Goal: Transaction & Acquisition: Obtain resource

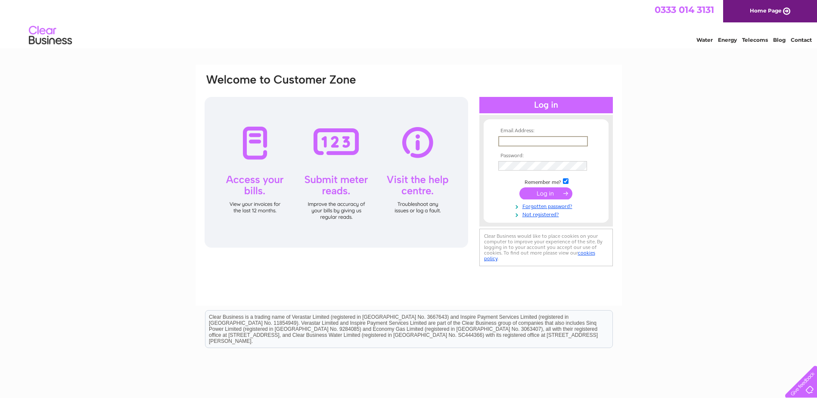
click at [539, 139] on input "text" at bounding box center [544, 141] width 90 height 10
type input "[EMAIL_ADDRESS][DOMAIN_NAME]"
click at [549, 194] on input "submit" at bounding box center [546, 193] width 53 height 12
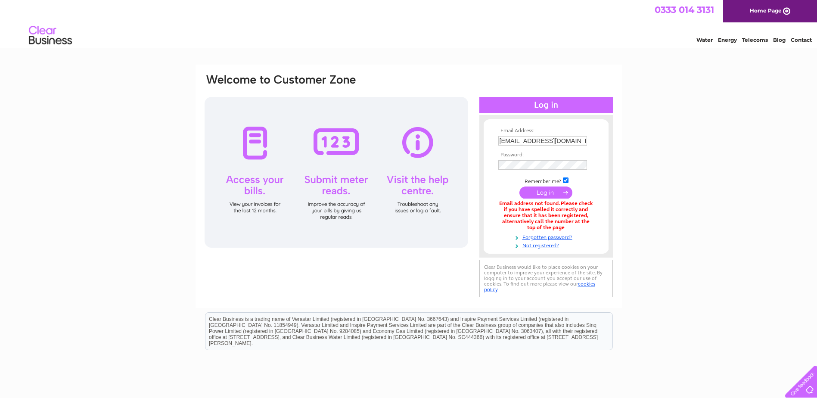
click at [509, 141] on input "bills@key.org.uk" at bounding box center [543, 140] width 89 height 9
type input "aisha.tufail@key.org.uk"
click at [546, 194] on input "submit" at bounding box center [546, 193] width 53 height 12
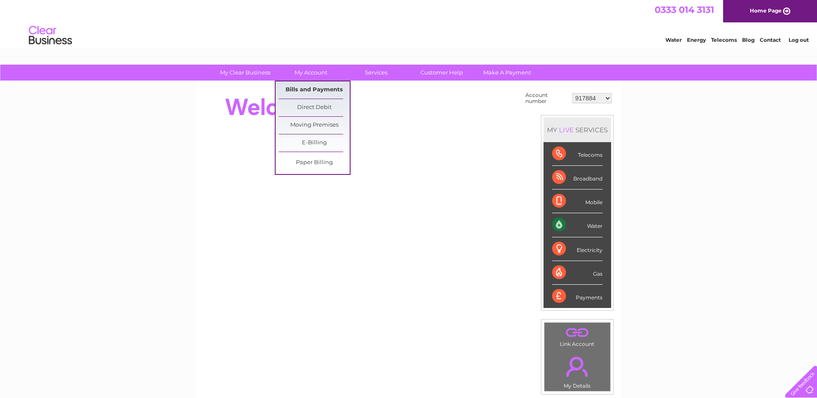
click at [309, 87] on link "Bills and Payments" at bounding box center [314, 89] width 71 height 17
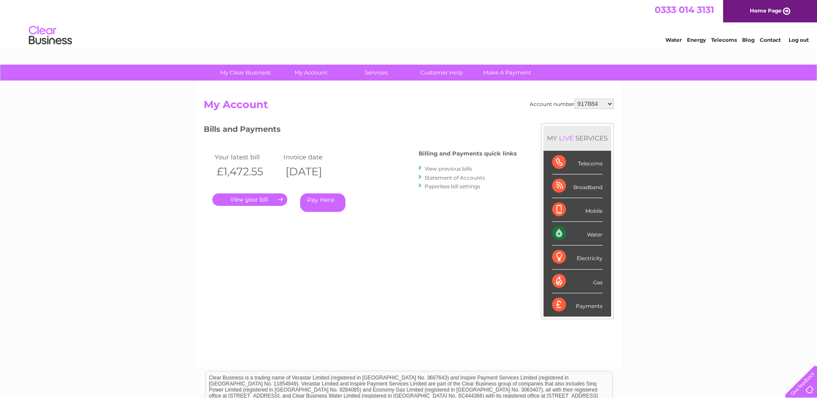
click at [262, 201] on link "." at bounding box center [249, 199] width 75 height 12
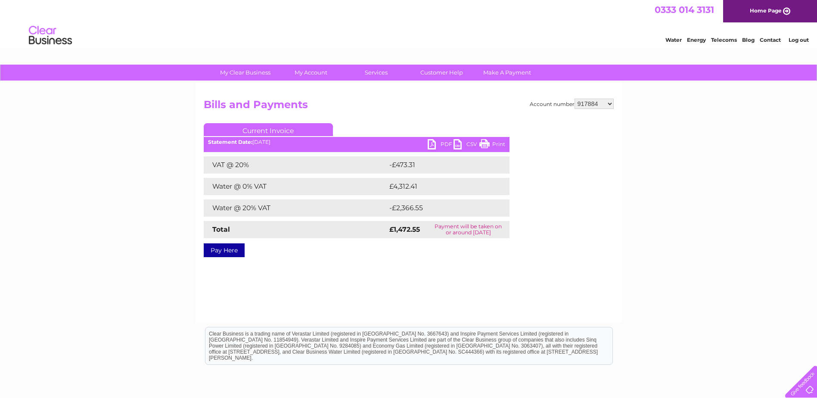
click at [431, 147] on link "PDF" at bounding box center [441, 145] width 26 height 12
